Goal: Task Accomplishment & Management: Use online tool/utility

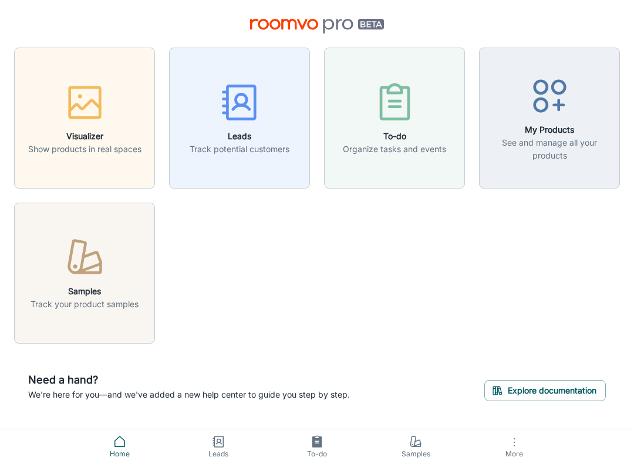
click at [96, 273] on icon "button" at bounding box center [87, 268] width 25 height 9
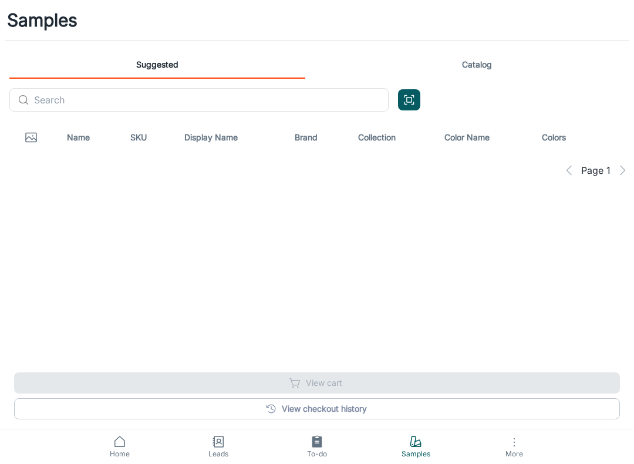
click at [483, 63] on link "Catalog" at bounding box center [477, 65] width 296 height 28
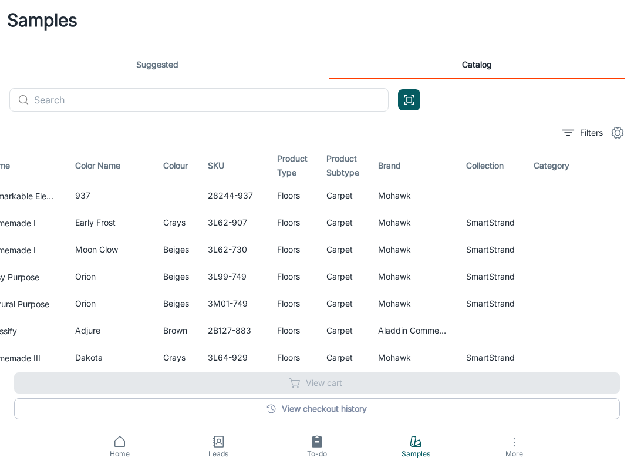
scroll to position [0, 69]
click at [615, 218] on icon "button" at bounding box center [617, 223] width 14 height 14
click at [613, 194] on icon "button" at bounding box center [617, 194] width 12 height 8
click at [616, 248] on icon "button" at bounding box center [617, 250] width 14 height 14
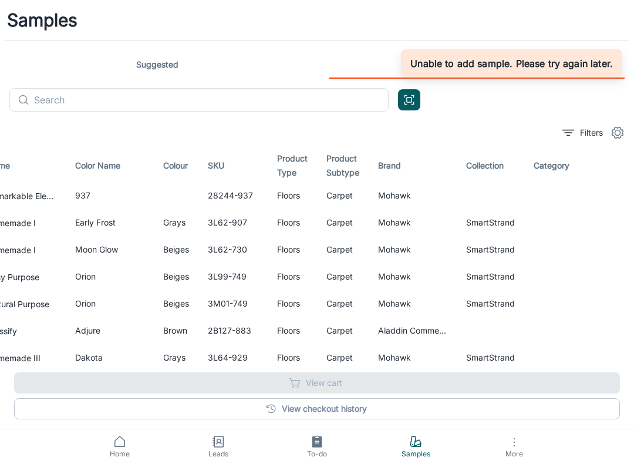
click at [252, 89] on input "text" at bounding box center [211, 99] width 355 height 23
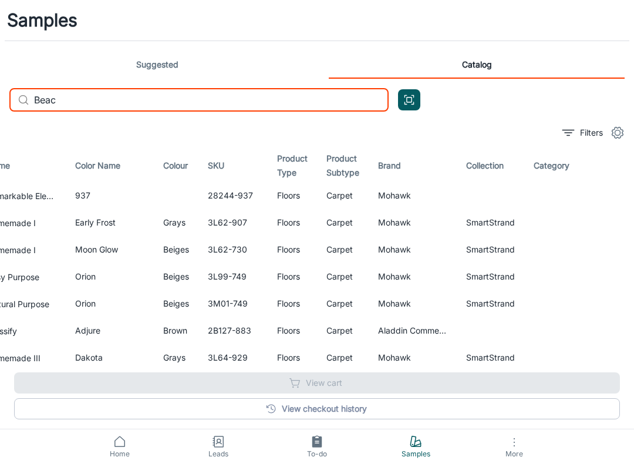
scroll to position [0, 0]
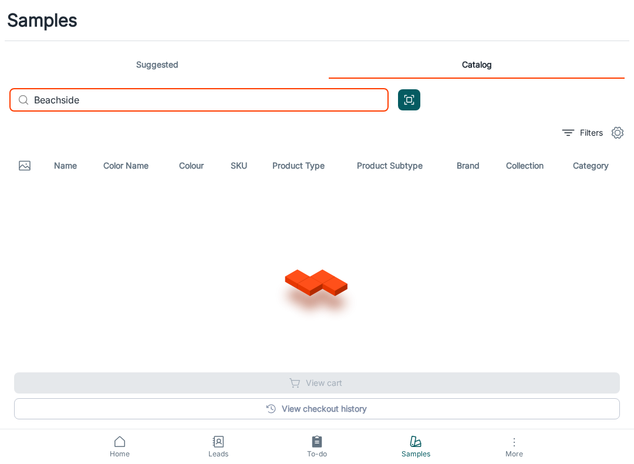
type input "Beachside"
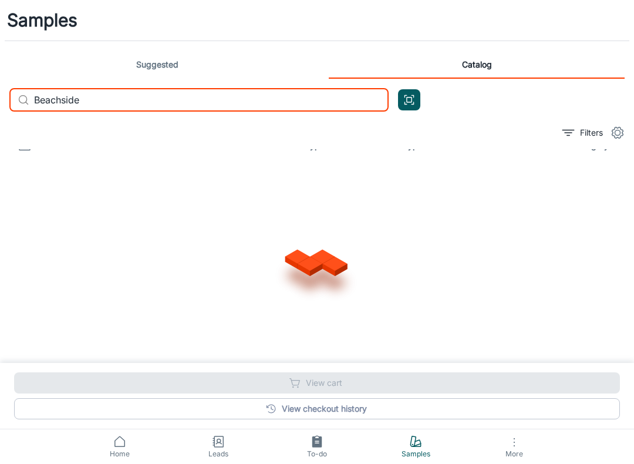
scroll to position [20, 0]
click at [538, 191] on div at bounding box center [317, 260] width 606 height 188
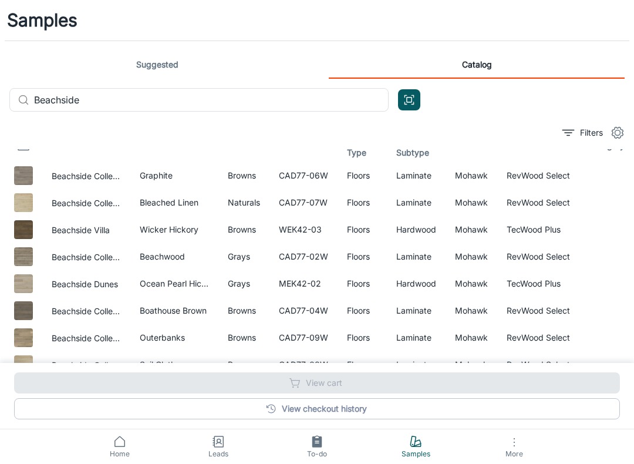
click at [618, 201] on icon "button" at bounding box center [617, 203] width 14 height 14
click at [626, 282] on button "button" at bounding box center [617, 284] width 20 height 20
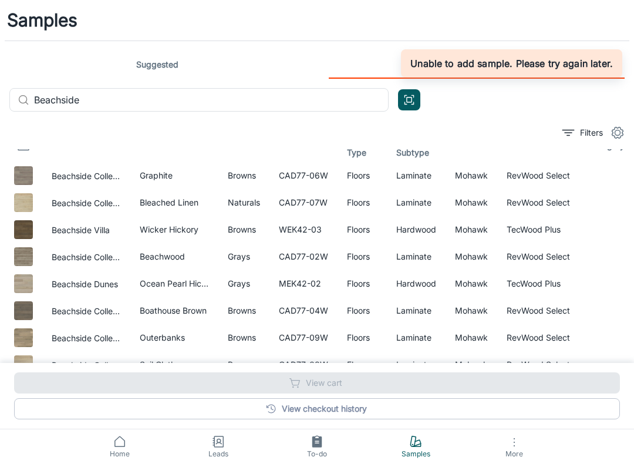
click at [625, 282] on button "button" at bounding box center [617, 284] width 20 height 20
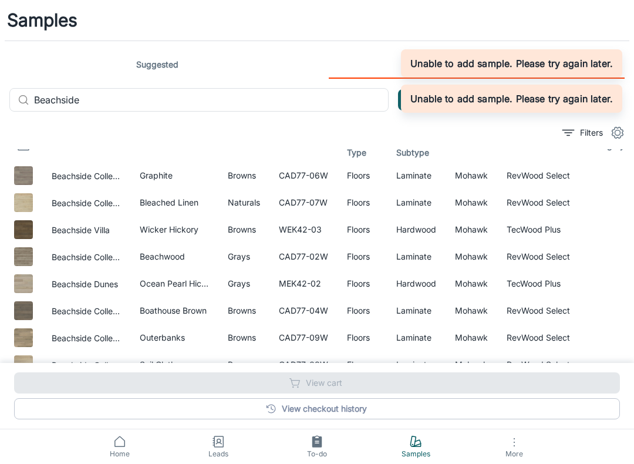
click at [620, 283] on icon "button" at bounding box center [617, 284] width 14 height 14
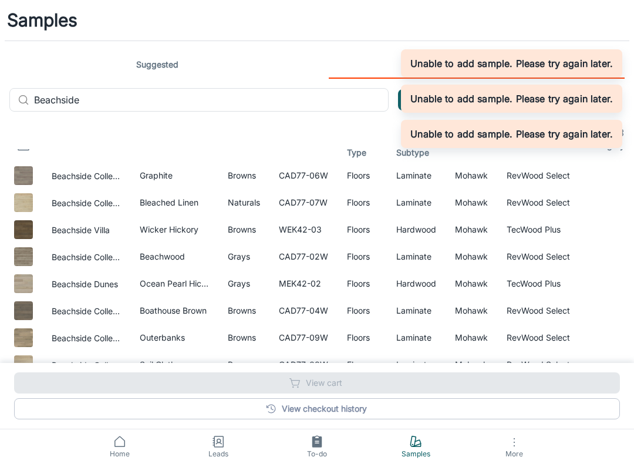
click at [626, 277] on div at bounding box center [617, 284] width 48 height 20
